Goal: Information Seeking & Learning: Learn about a topic

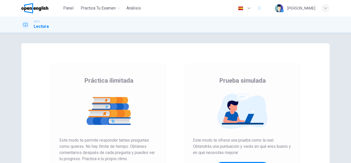
scroll to position [26, 0]
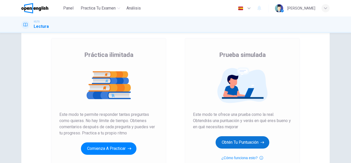
click at [251, 141] on button "Obtén tu puntuación" at bounding box center [243, 142] width 54 height 12
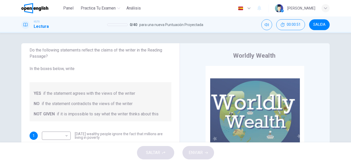
scroll to position [51, 0]
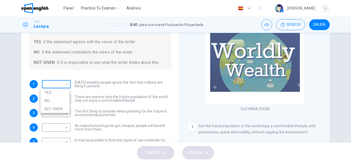
click at [64, 82] on body "Este sitio utiliza cookies, como se explica en nuestra Política de Privacidad .…" at bounding box center [175, 81] width 351 height 163
click at [68, 83] on div at bounding box center [175, 81] width 351 height 163
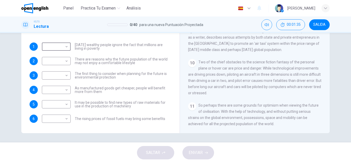
scroll to position [90, 0]
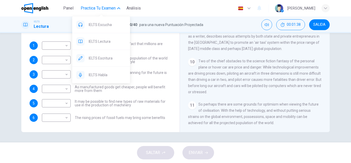
click at [99, 11] on span "Practica tu examen" at bounding box center [98, 8] width 35 height 6
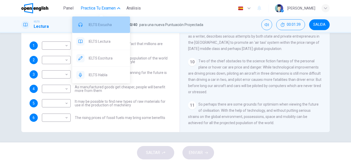
click at [108, 32] on div "IELTS Escucha" at bounding box center [101, 24] width 58 height 16
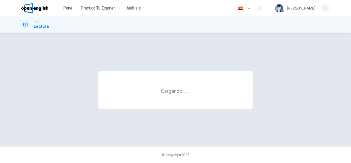
scroll to position [0, 0]
click at [201, 40] on div "Cargando . . . © Copyright 2025" at bounding box center [175, 98] width 351 height 130
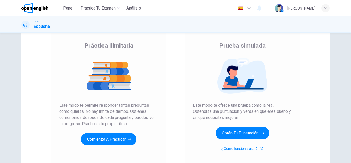
scroll to position [86, 0]
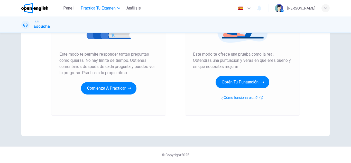
click at [89, 4] on button "Practica tu examen" at bounding box center [101, 8] width 44 height 9
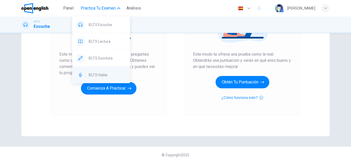
click at [97, 71] on div "IELTS Habla" at bounding box center [101, 75] width 58 height 16
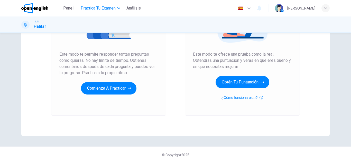
click at [111, 10] on span "Practica tu examen" at bounding box center [98, 8] width 35 height 6
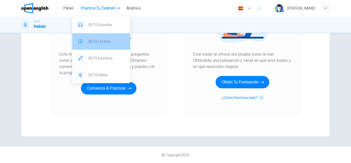
click at [116, 38] on span "IELTS Lectura" at bounding box center [107, 41] width 37 height 6
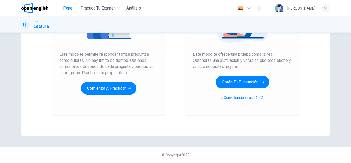
drag, startPoint x: 61, startPoint y: 29, endPoint x: 67, endPoint y: 10, distance: 20.7
click at [60, 27] on div "IELTS Lectura" at bounding box center [175, 25] width 325 height 10
click at [67, 9] on span "Panel" at bounding box center [68, 8] width 10 height 6
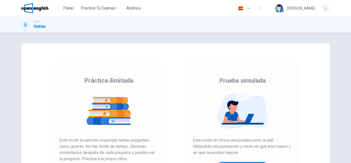
scroll to position [26, 0]
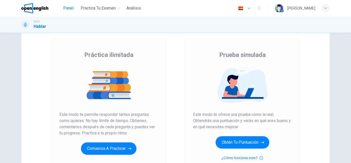
click at [71, 11] on span "Panel" at bounding box center [68, 8] width 10 height 6
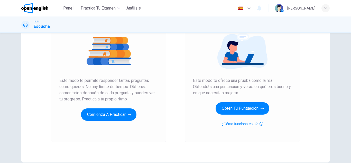
scroll to position [86, 0]
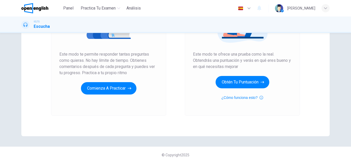
click at [256, 75] on div "Prueba simulada Este modo te ofrece una prueba como la real. Obtendrás una punt…" at bounding box center [242, 45] width 99 height 110
click at [259, 86] on button "Obtén tu puntuación" at bounding box center [243, 82] width 54 height 12
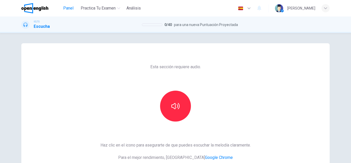
drag, startPoint x: 69, startPoint y: 0, endPoint x: 70, endPoint y: 4, distance: 4.2
click at [70, 3] on div "Panel Practica tu examen Análisis Español ** ​ [PERSON_NAME]" at bounding box center [175, 8] width 308 height 16
click at [70, 5] on button "Panel" at bounding box center [68, 8] width 16 height 9
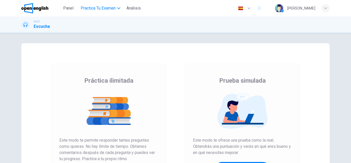
click at [106, 11] on span "Practica tu examen" at bounding box center [98, 8] width 35 height 6
click at [132, 5] on span "Análisis" at bounding box center [133, 8] width 14 height 6
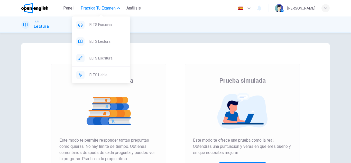
click at [95, 9] on span "Practica tu examen" at bounding box center [98, 8] width 35 height 6
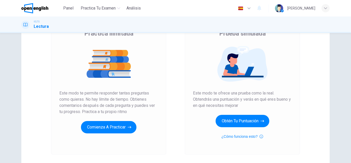
scroll to position [34, 0]
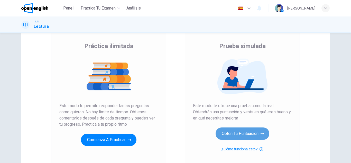
click at [252, 134] on button "Obtén tu puntuación" at bounding box center [243, 133] width 54 height 12
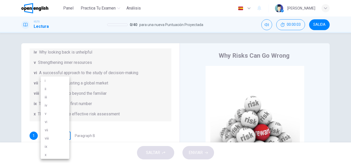
scroll to position [1, 0]
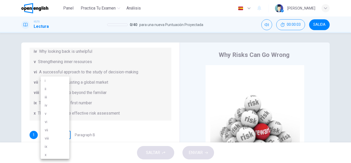
click at [67, 135] on body "Este sitio utiliza cookies, como se explica en nuestra Política de Privacidad .…" at bounding box center [175, 81] width 351 height 163
click at [107, 103] on div at bounding box center [175, 81] width 351 height 163
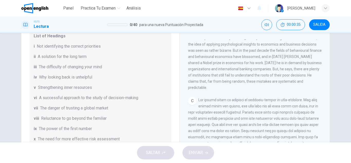
scroll to position [180, 0]
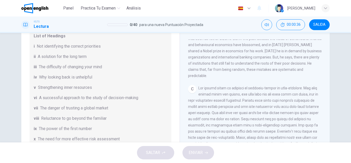
click at [252, 7] on icon "button" at bounding box center [249, 8] width 6 height 6
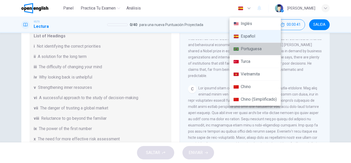
click at [261, 52] on li "Portuguesa" at bounding box center [254, 49] width 51 height 13
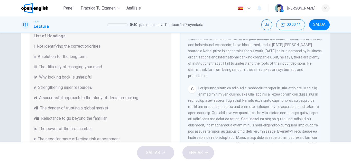
drag, startPoint x: 247, startPoint y: 13, endPoint x: 247, endPoint y: 7, distance: 5.2
click at [247, 12] on div "Español ** ​" at bounding box center [244, 8] width 19 height 10
click at [247, 7] on button "button" at bounding box center [244, 8] width 19 height 10
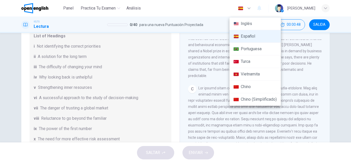
click at [208, 114] on div at bounding box center [175, 81] width 351 height 163
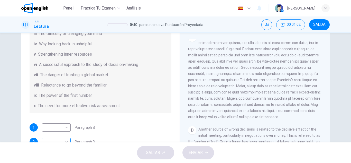
scroll to position [99, 0]
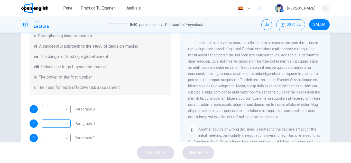
click at [64, 117] on body "Este sitio utiliza cookies, como se explica en nuestra Política de Privacidad .…" at bounding box center [175, 81] width 351 height 163
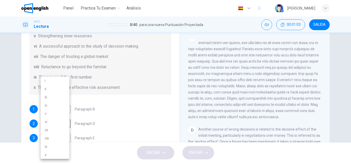
click at [76, 85] on div at bounding box center [175, 81] width 351 height 163
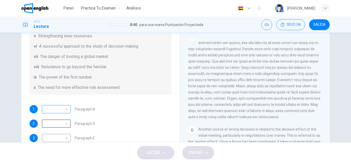
click at [68, 106] on div "​ ​" at bounding box center [56, 109] width 29 height 8
click at [70, 110] on div "​ ​ Paragraph B" at bounding box center [68, 109] width 53 height 8
click at [65, 109] on body "Este sitio utiliza cookies, como se explica en nuestra Política de Privacidad .…" at bounding box center [175, 81] width 351 height 163
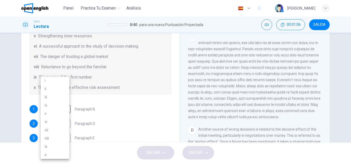
click at [131, 121] on div at bounding box center [175, 81] width 351 height 163
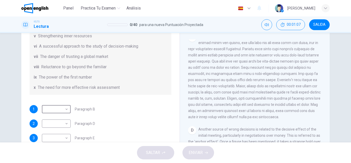
scroll to position [90, 0]
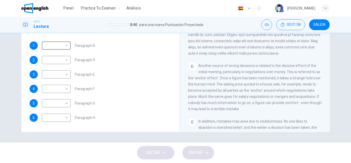
click at [104, 13] on div "Panel Practica tu examen Análisis" at bounding box center [82, 8] width 122 height 10
click at [105, 8] on span "Practica tu examen" at bounding box center [98, 8] width 35 height 6
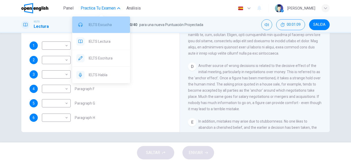
click at [100, 30] on div "IELTS Escucha" at bounding box center [101, 24] width 58 height 16
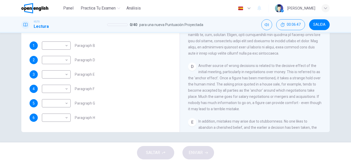
click at [191, 79] on div "D Another source of wrong decisions is related to the decisive effect of the in…" at bounding box center [255, 86] width 134 height 49
click at [190, 71] on div "D" at bounding box center [192, 66] width 8 height 8
click at [113, 6] on span "Practica tu examen" at bounding box center [98, 8] width 35 height 6
click at [110, 15] on div "Panel Practica tu examen Análisis Español ** ​ [PERSON_NAME]" at bounding box center [175, 8] width 308 height 16
click at [73, 5] on div "Panel Practica tu examen Análisis Español ** ​ [PERSON_NAME]" at bounding box center [175, 8] width 308 height 16
